Goal: Information Seeking & Learning: Check status

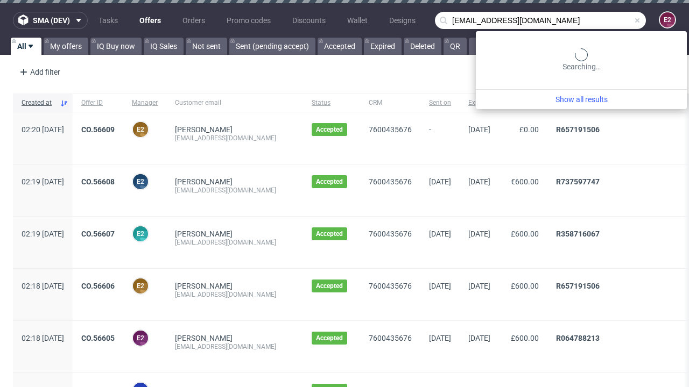
type input "[EMAIL_ADDRESS][DOMAIN_NAME]"
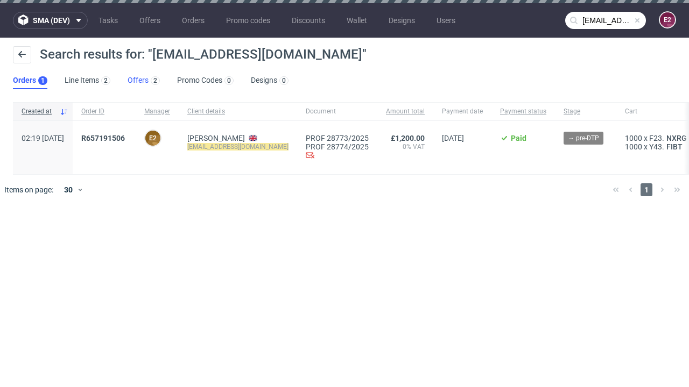
click at [144, 81] on link "Offers 2" at bounding box center [144, 80] width 32 height 17
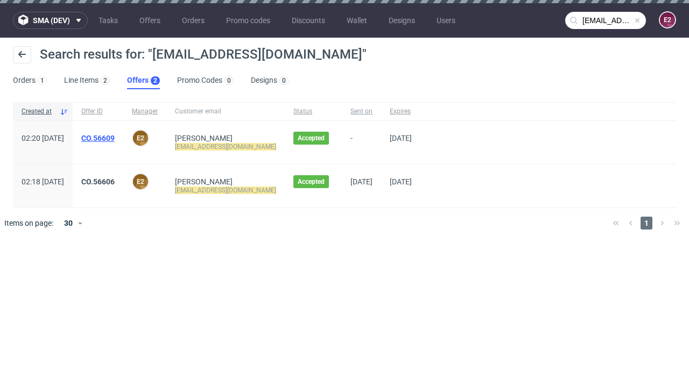
click at [115, 138] on link "CO.56609" at bounding box center [97, 138] width 33 height 9
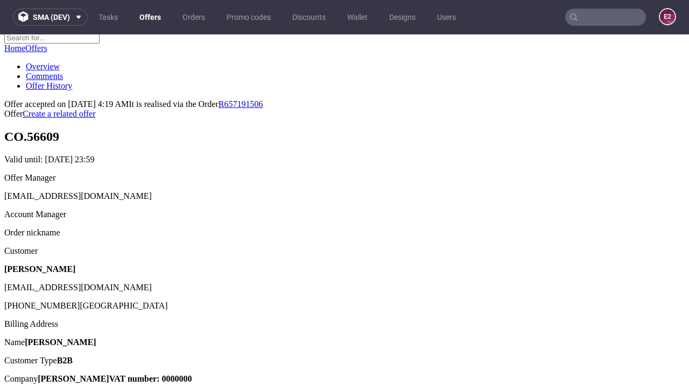
scroll to position [136, 0]
